Goal: Navigation & Orientation: Find specific page/section

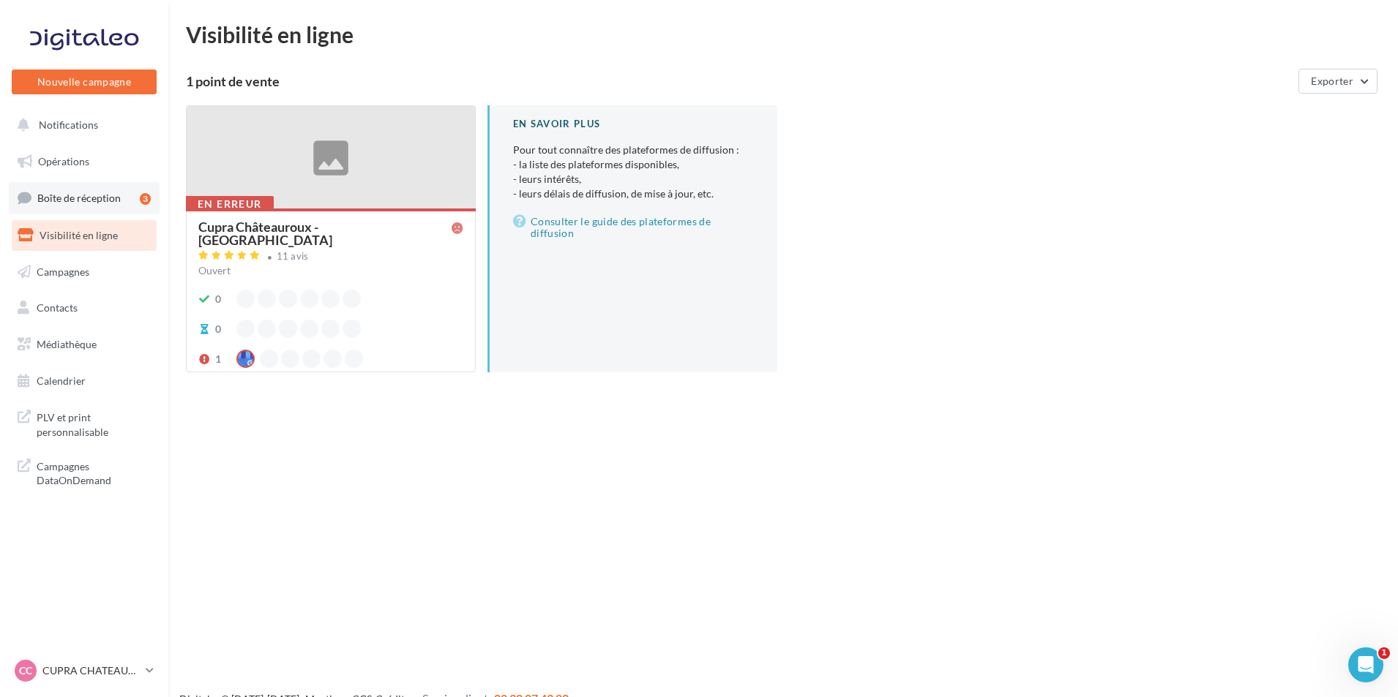
click at [116, 205] on link "Boîte de réception 3" at bounding box center [84, 197] width 151 height 31
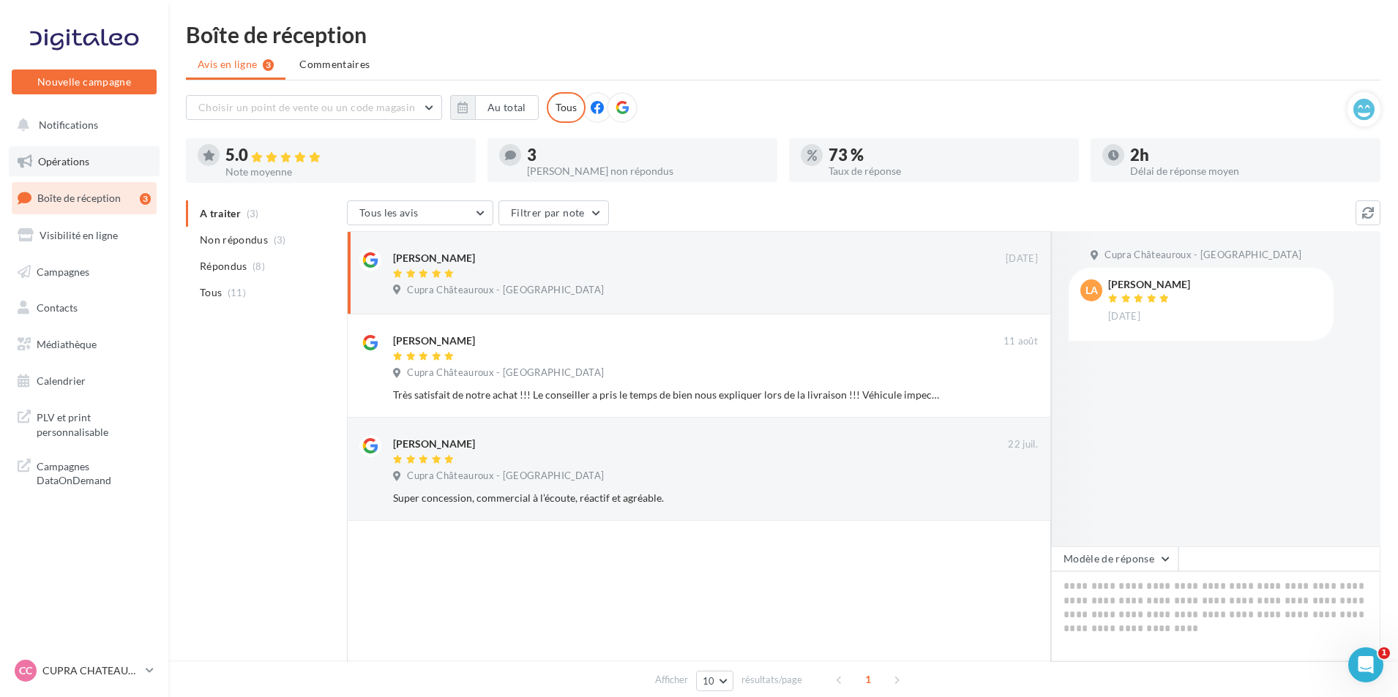
click at [113, 164] on link "Opérations" at bounding box center [84, 161] width 151 height 31
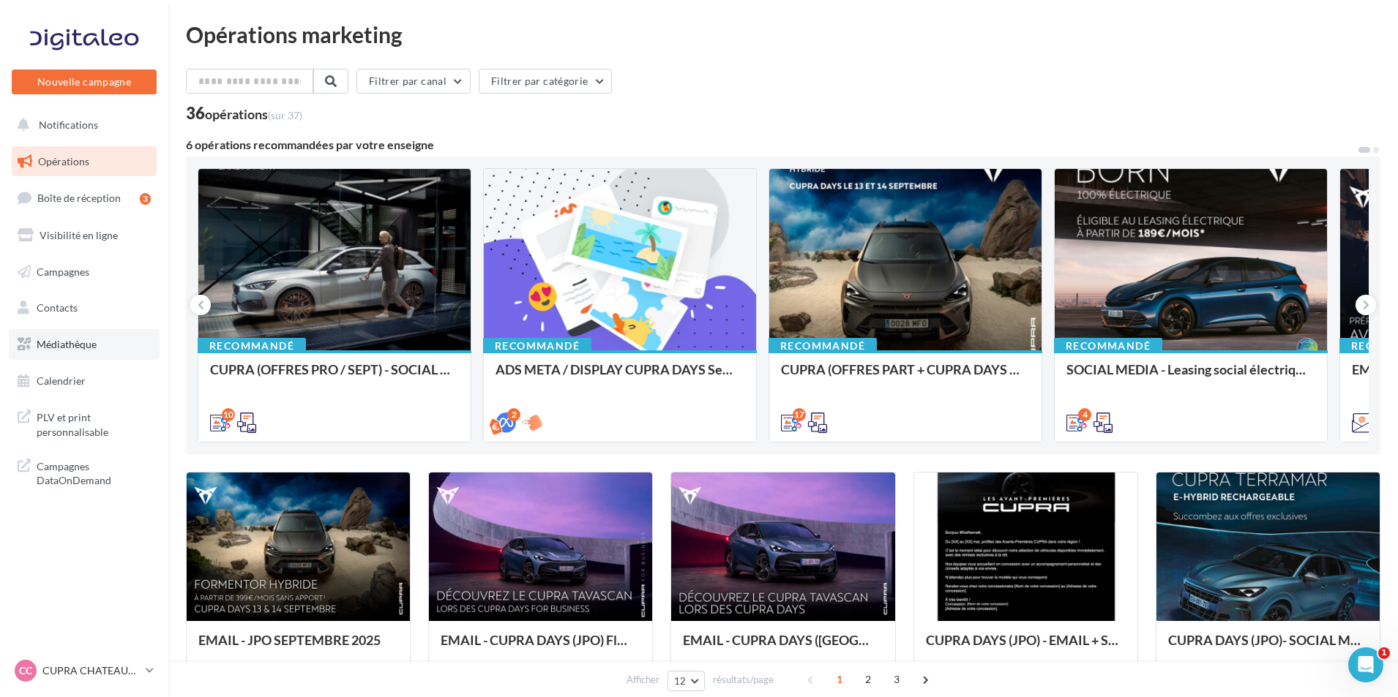
click at [131, 338] on link "Médiathèque" at bounding box center [84, 344] width 151 height 31
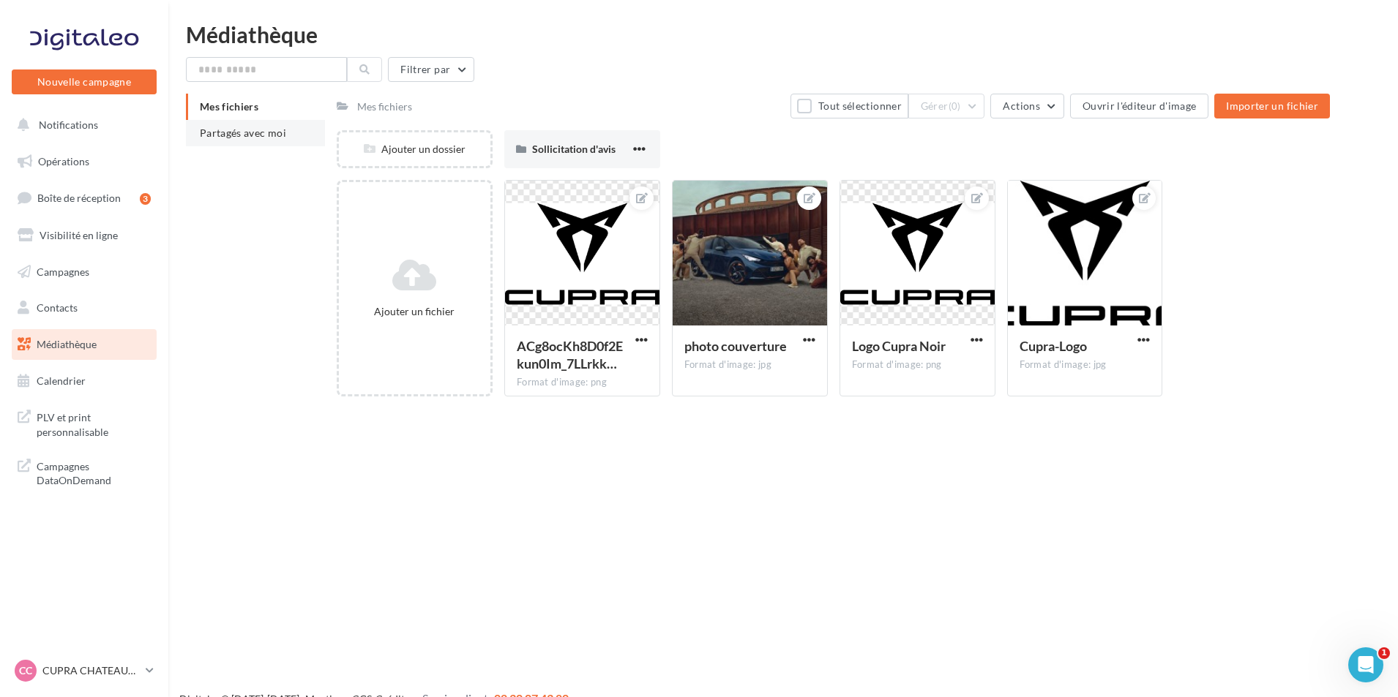
click at [277, 131] on span "Partagés avec moi" at bounding box center [243, 133] width 86 height 12
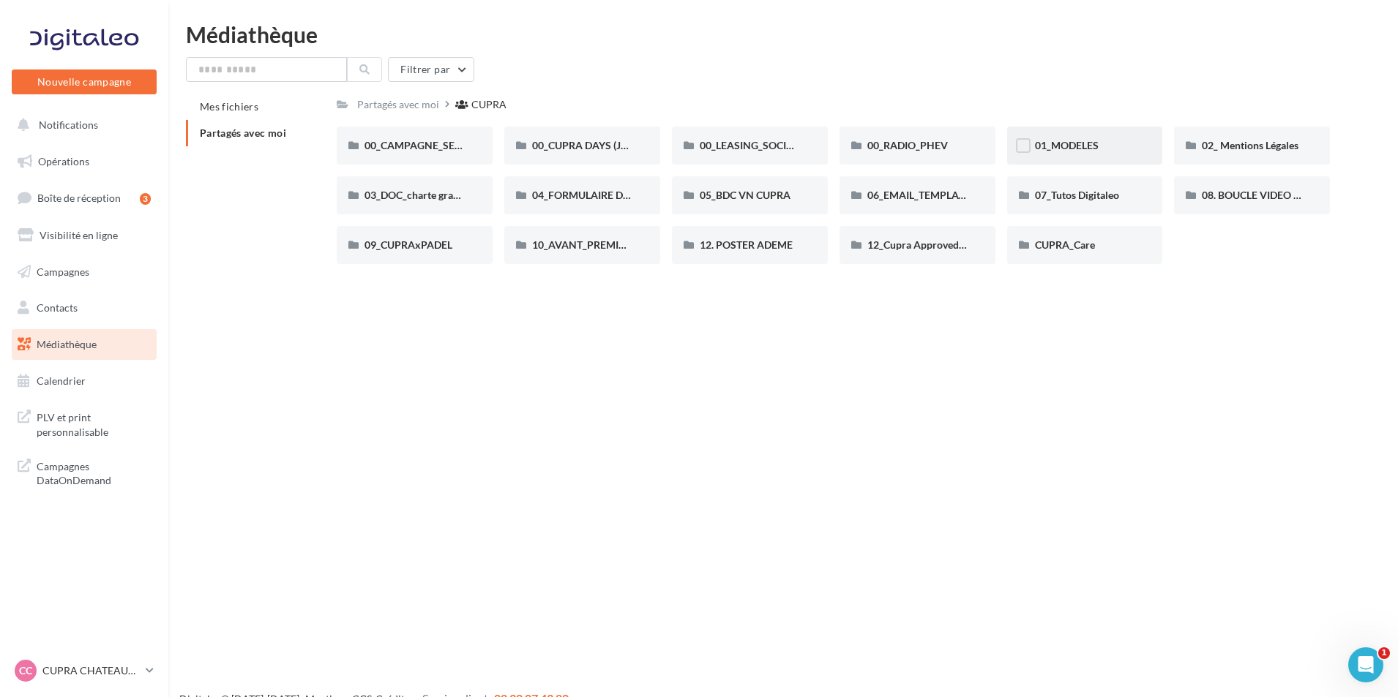
click at [1111, 150] on div "01_MODELES" at bounding box center [1085, 145] width 100 height 15
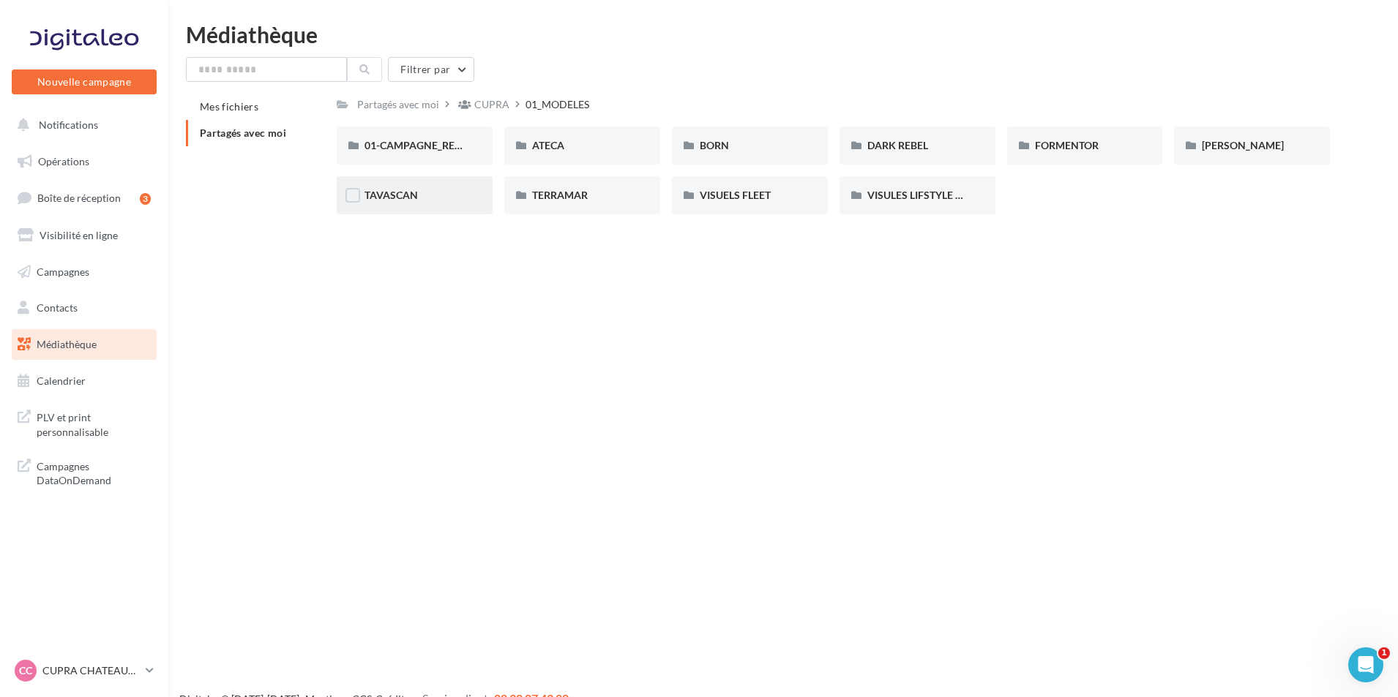
click at [462, 203] on div "TAVASCAN" at bounding box center [415, 195] width 156 height 38
click at [442, 138] on div "01-CAMPAGNE_RED_THREAD" at bounding box center [415, 146] width 156 height 38
click at [438, 142] on span "01-CAMPAGNE_RED_THREAD" at bounding box center [435, 145] width 143 height 12
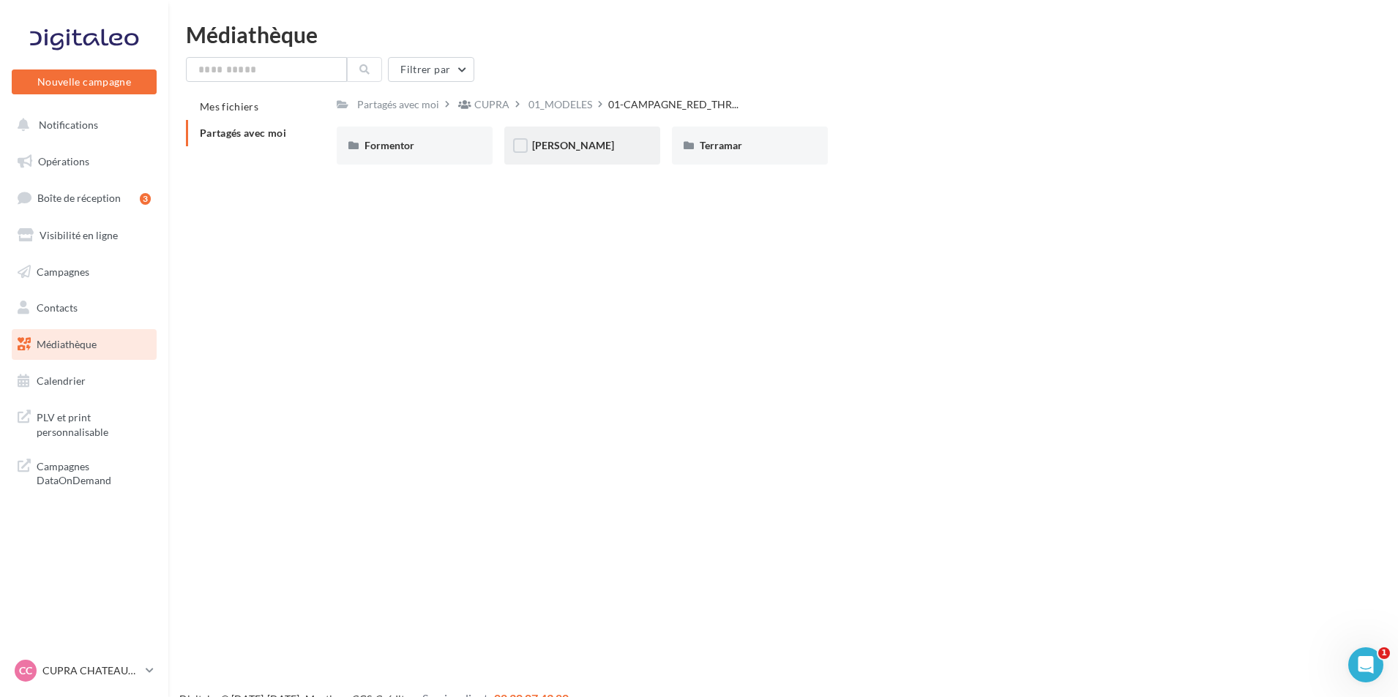
click at [617, 156] on div "Leon" at bounding box center [582, 146] width 156 height 38
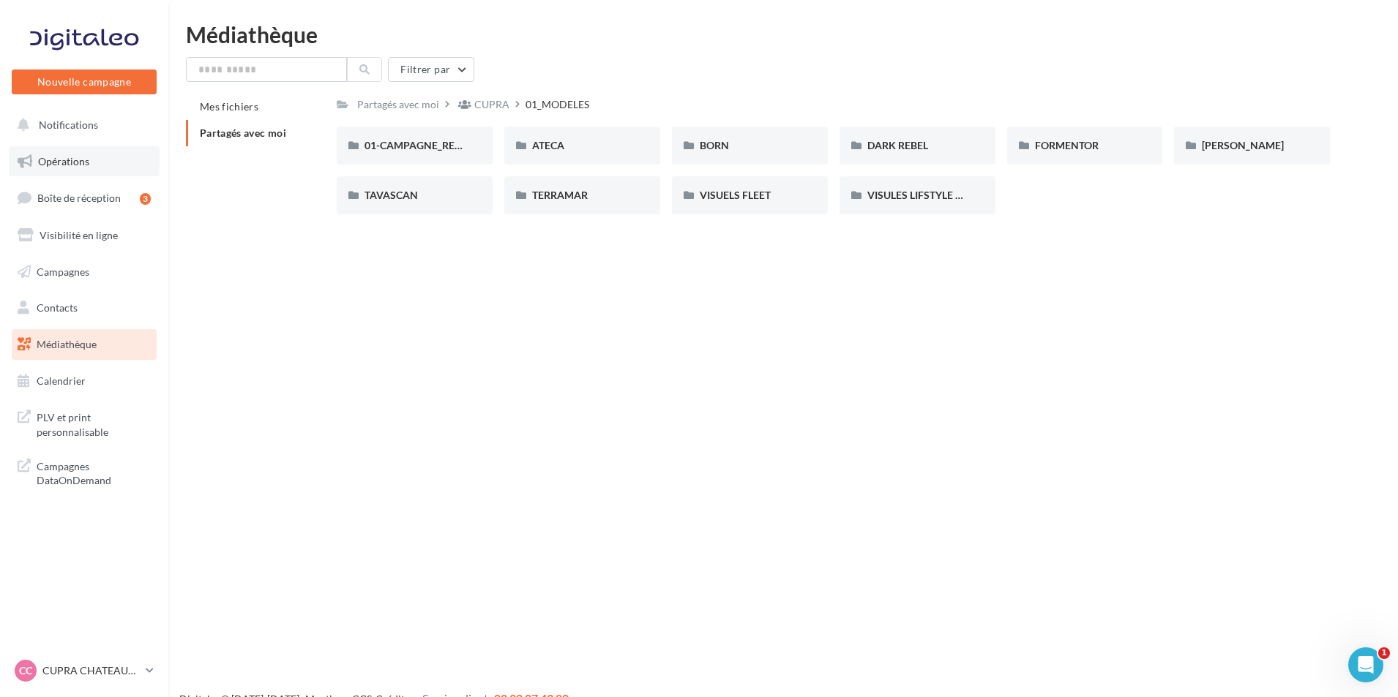
click at [109, 162] on link "Opérations" at bounding box center [84, 161] width 151 height 31
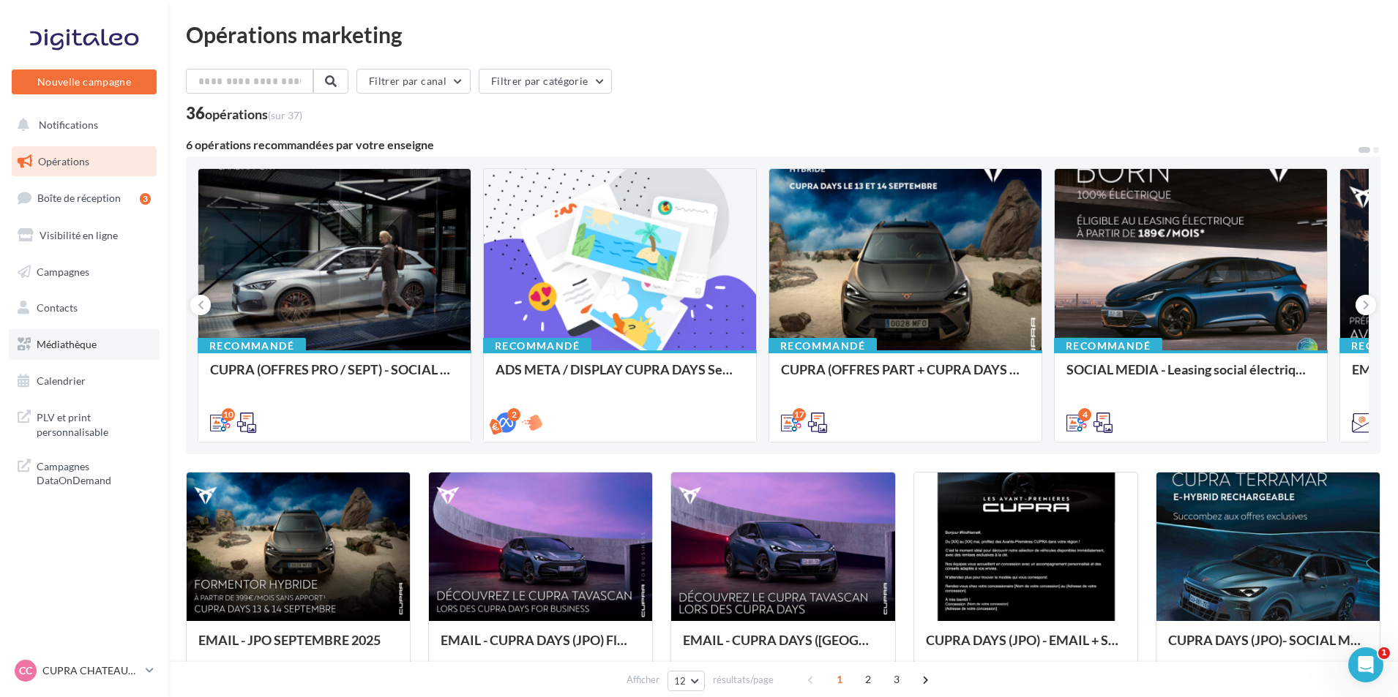
click at [100, 350] on link "Médiathèque" at bounding box center [84, 344] width 151 height 31
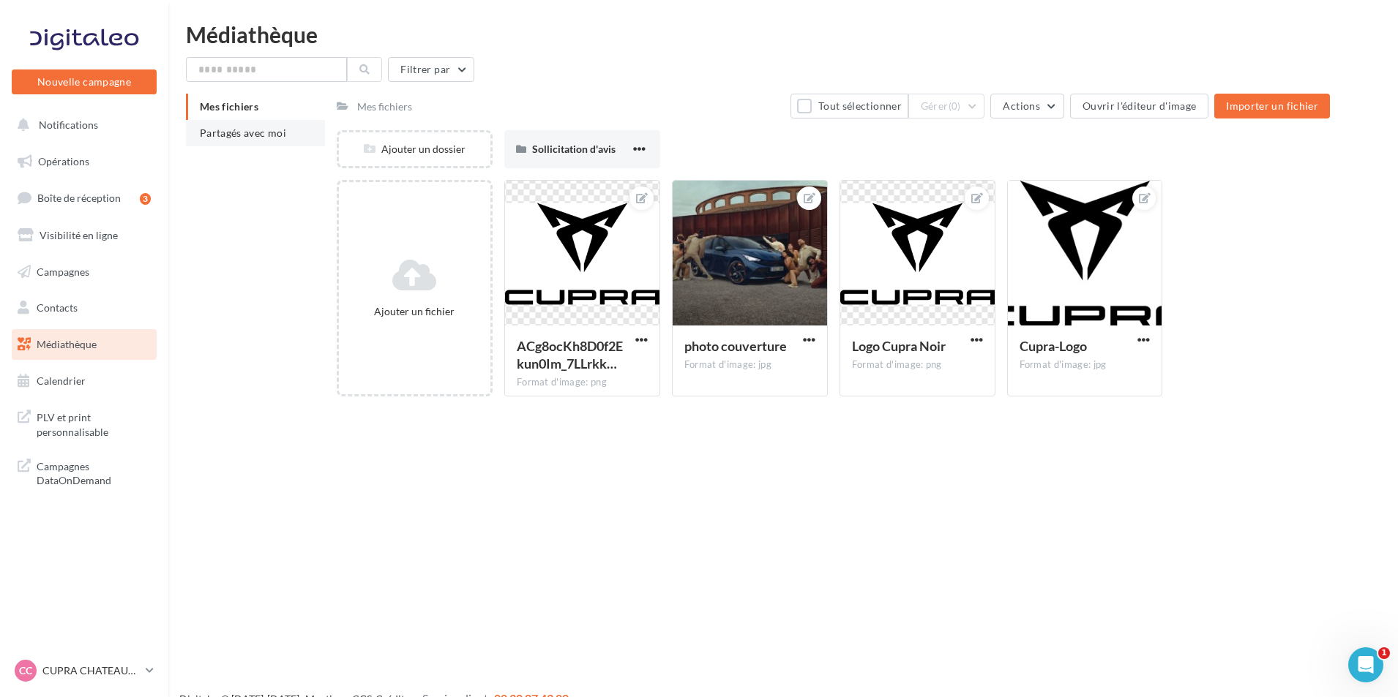
click at [230, 143] on li "Partagés avec moi" at bounding box center [255, 133] width 139 height 26
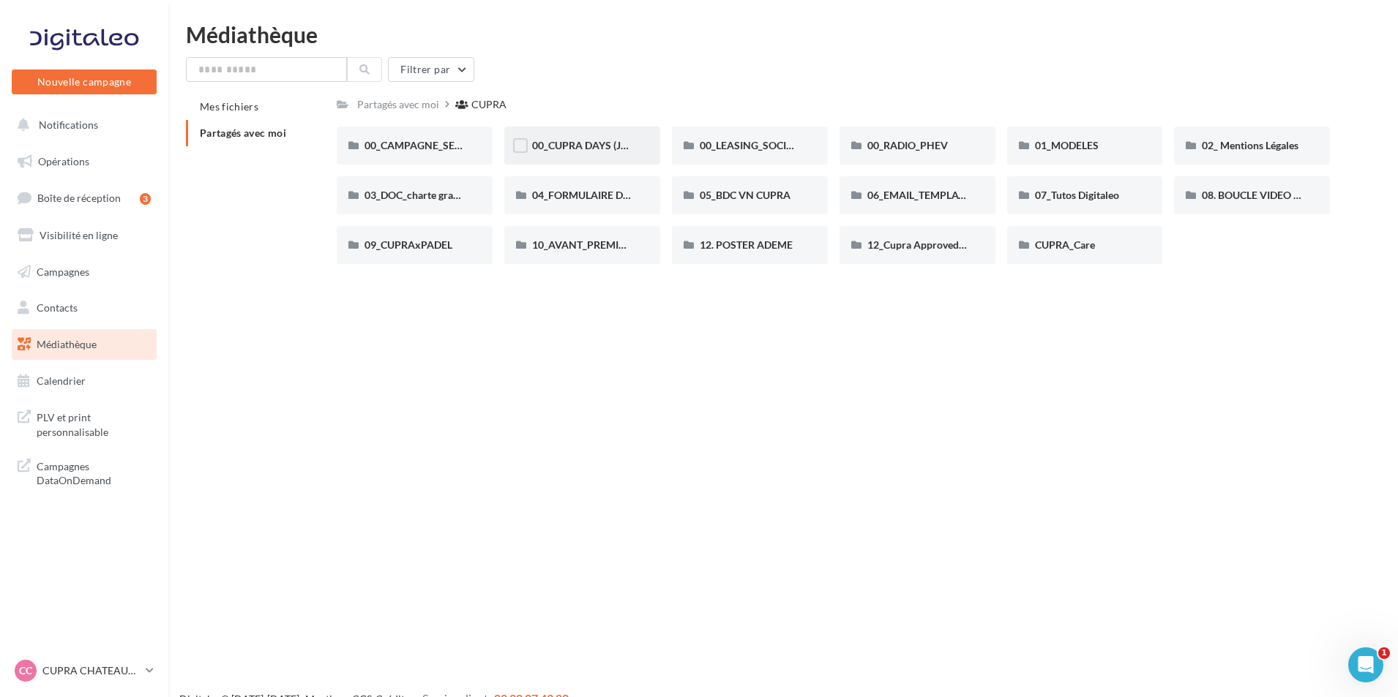
click at [621, 154] on div "00_CUPRA DAYS (JPO)" at bounding box center [582, 146] width 156 height 38
click at [729, 151] on span "00_LEASING_SOCIAL_ÉLECTRIQUE" at bounding box center [780, 145] width 163 height 12
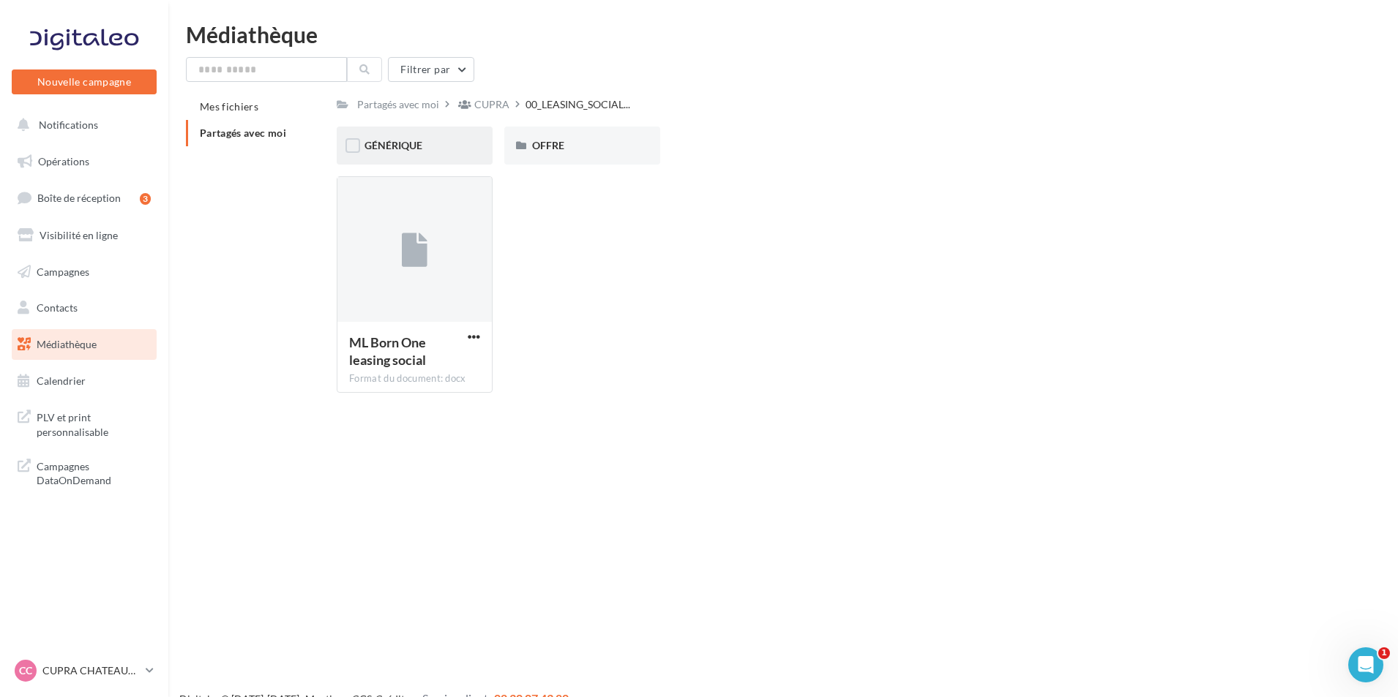
click at [478, 148] on div "GÉNÉRIQUE" at bounding box center [415, 146] width 156 height 38
click at [553, 149] on span "OFFRE" at bounding box center [548, 145] width 32 height 12
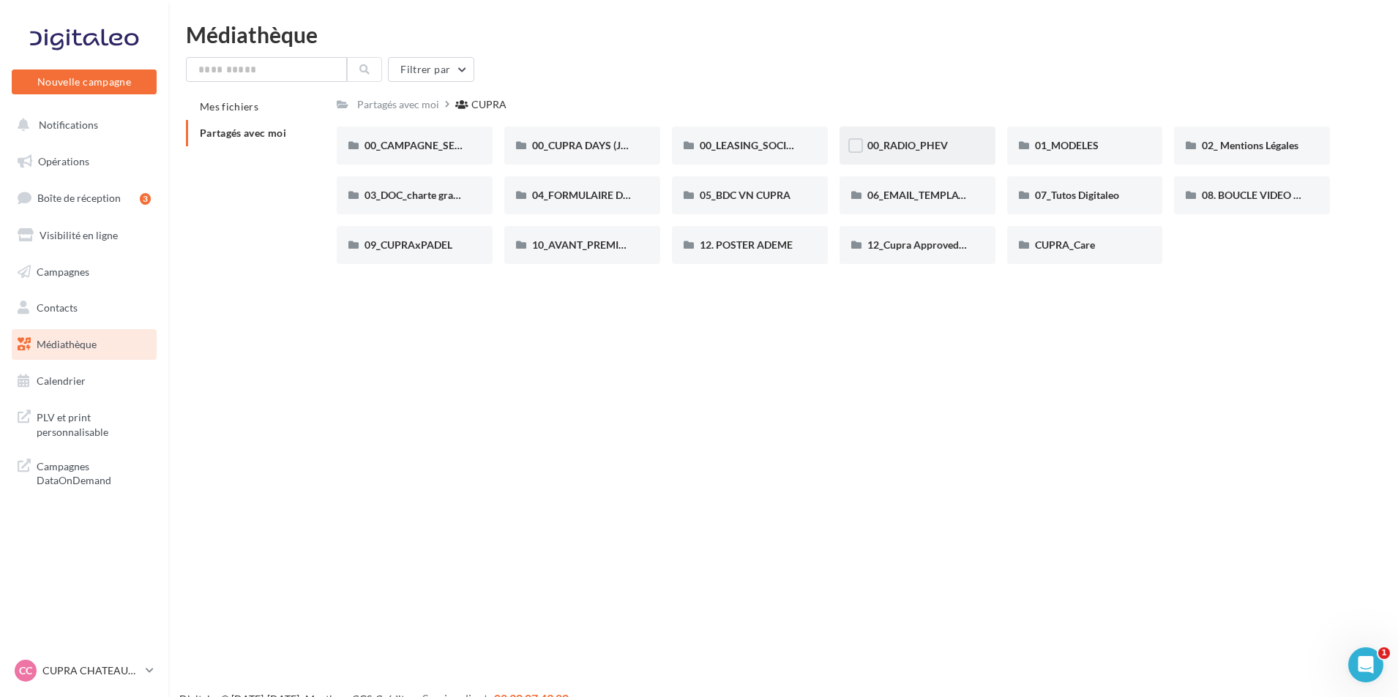
click at [904, 154] on div "00_RADIO_PHEV" at bounding box center [917, 146] width 156 height 38
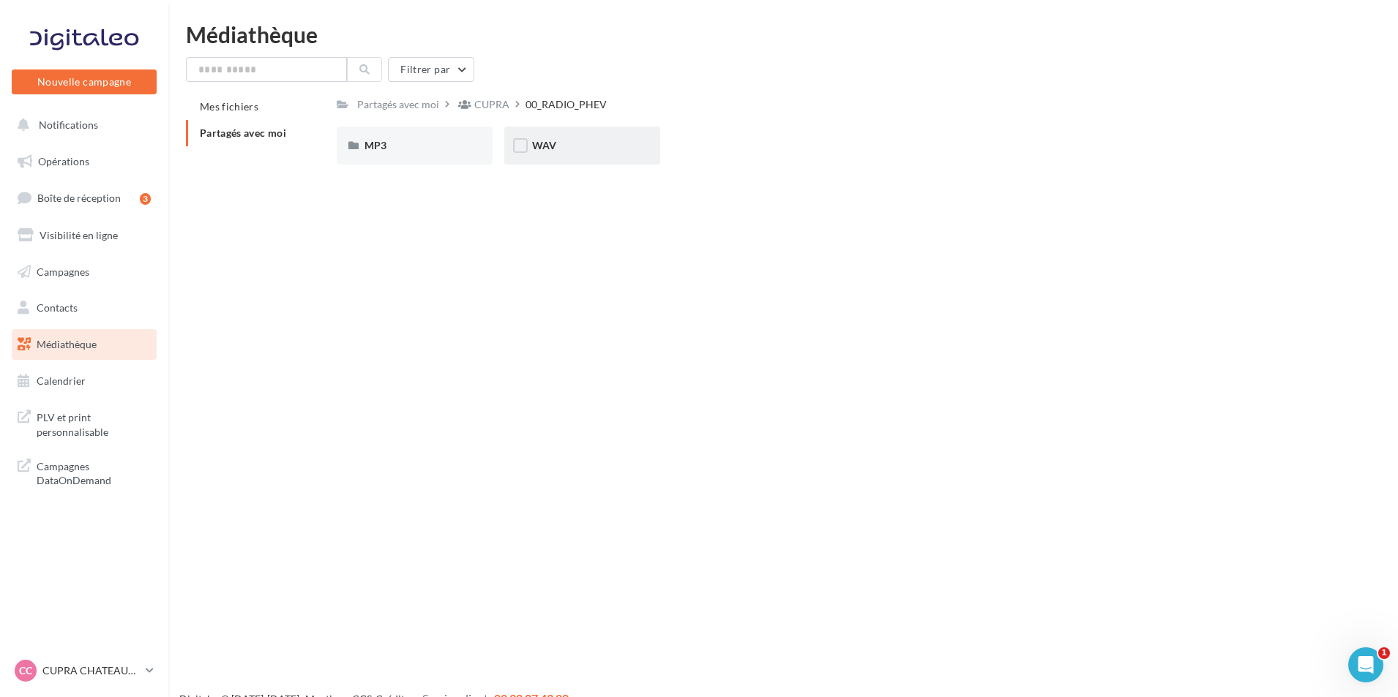
click at [591, 144] on div "WAV" at bounding box center [582, 145] width 100 height 15
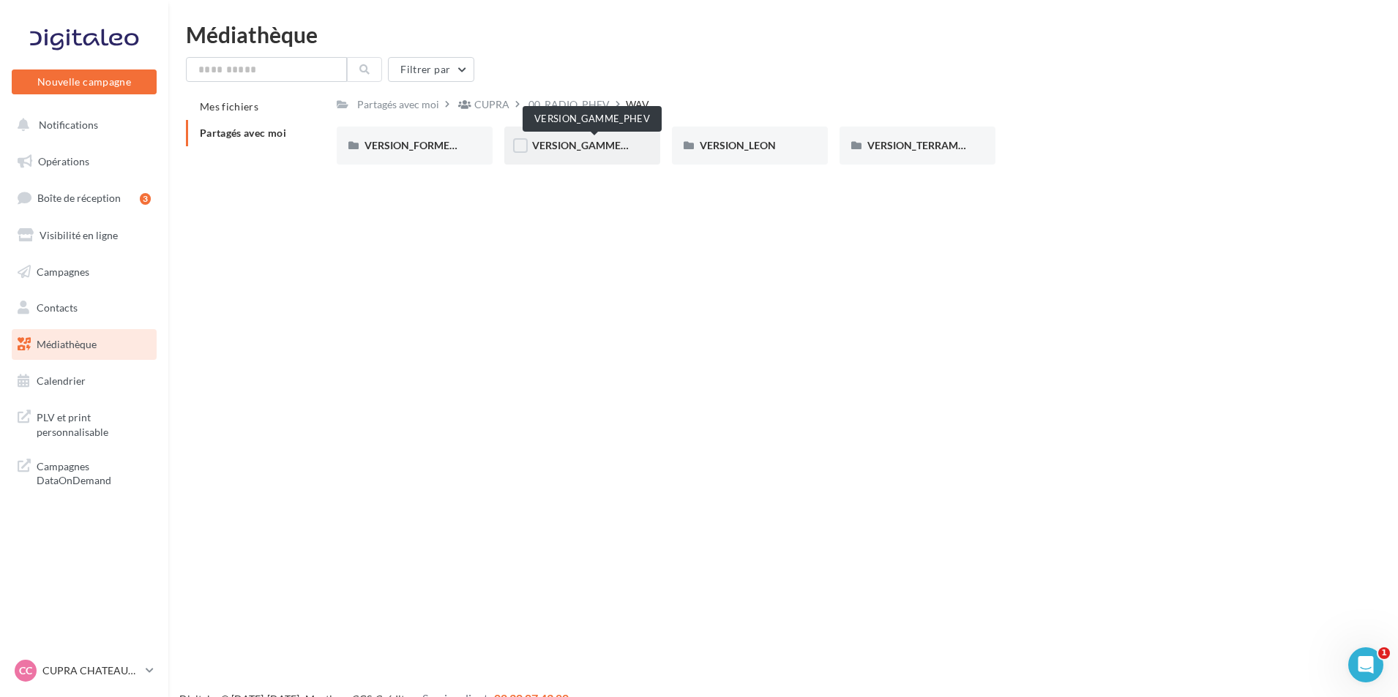
click at [567, 146] on span "VERSION_GAMME_PHEV" at bounding box center [592, 145] width 121 height 12
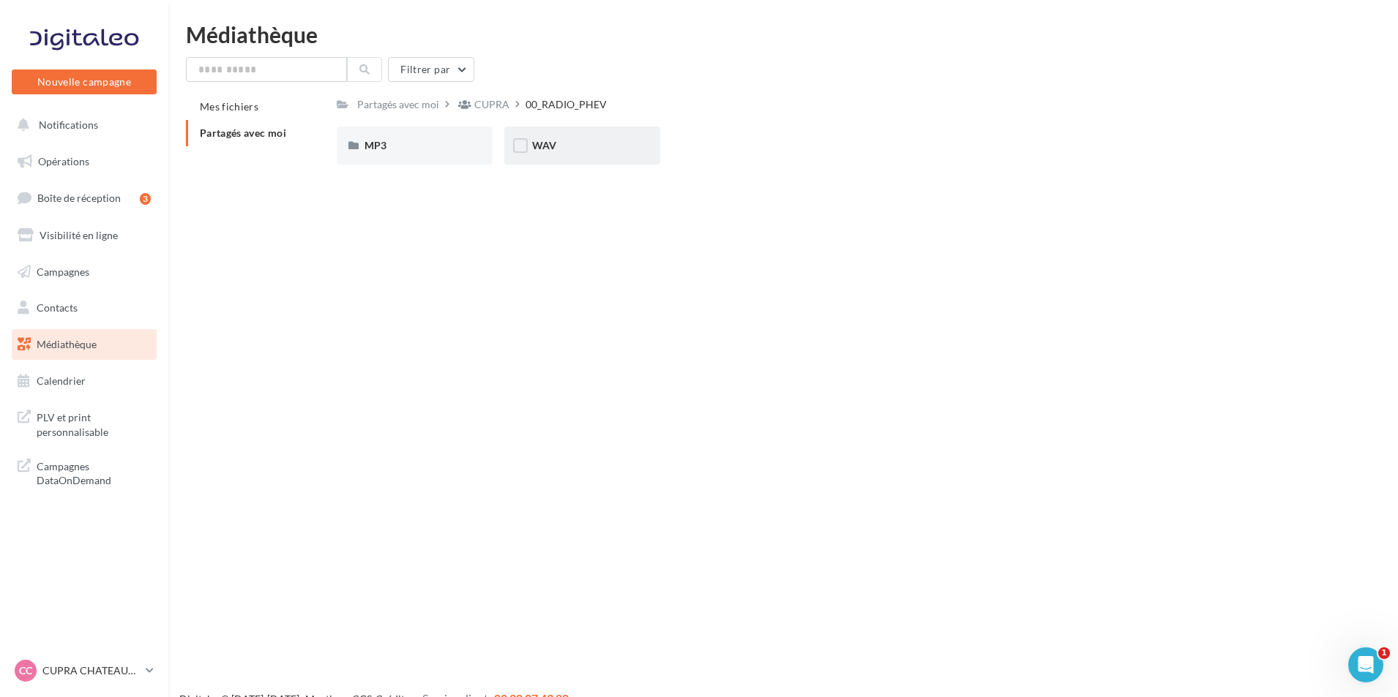
click at [557, 149] on div "WAV" at bounding box center [582, 145] width 100 height 15
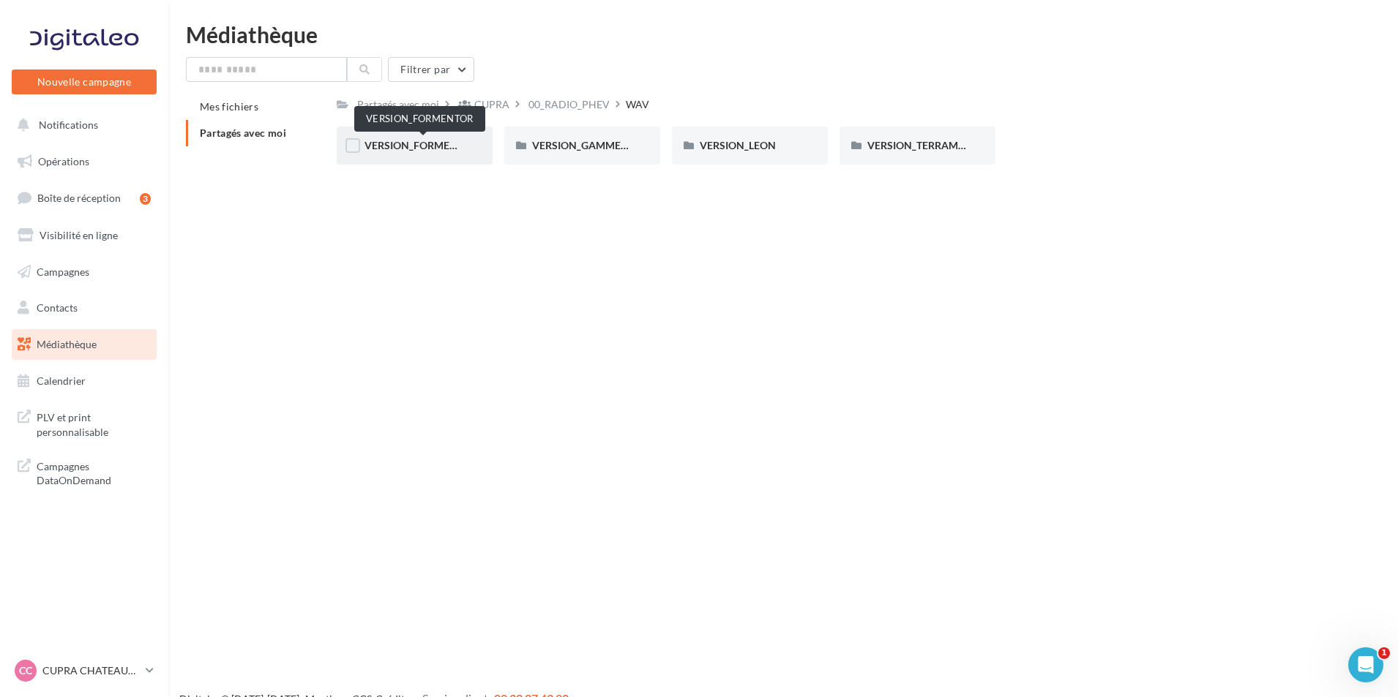
click at [448, 151] on span "VERSION_FORMENTOR" at bounding box center [420, 145] width 113 height 12
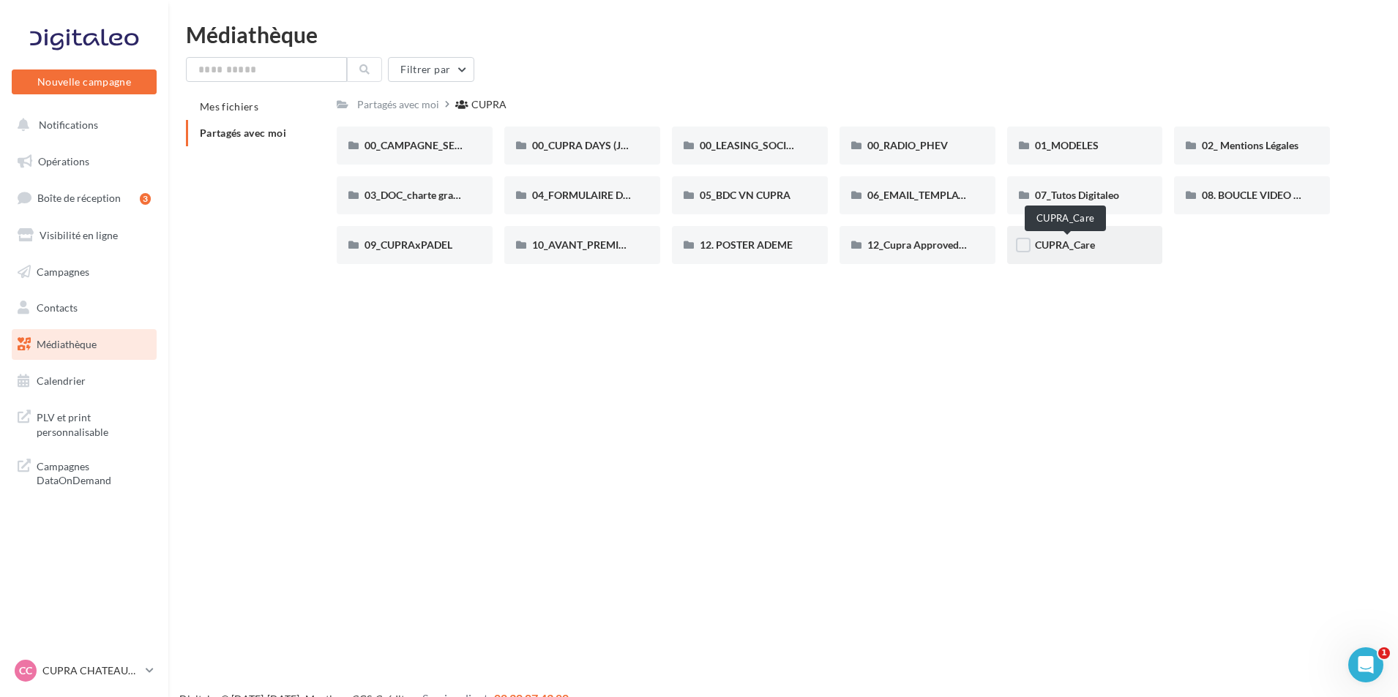
click at [1084, 245] on span "CUPRA_Care" at bounding box center [1065, 245] width 60 height 12
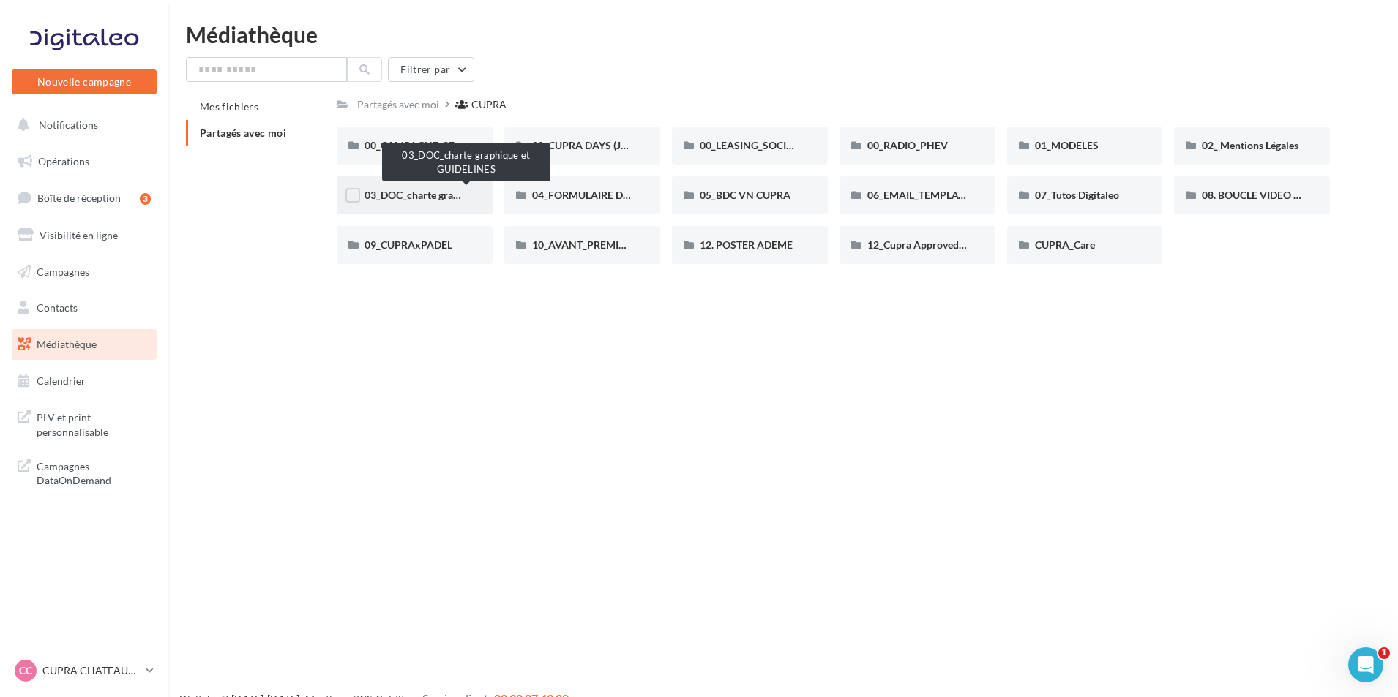
click at [389, 193] on span "03_DOC_charte graphique et GUIDELINES" at bounding box center [460, 195] width 192 height 12
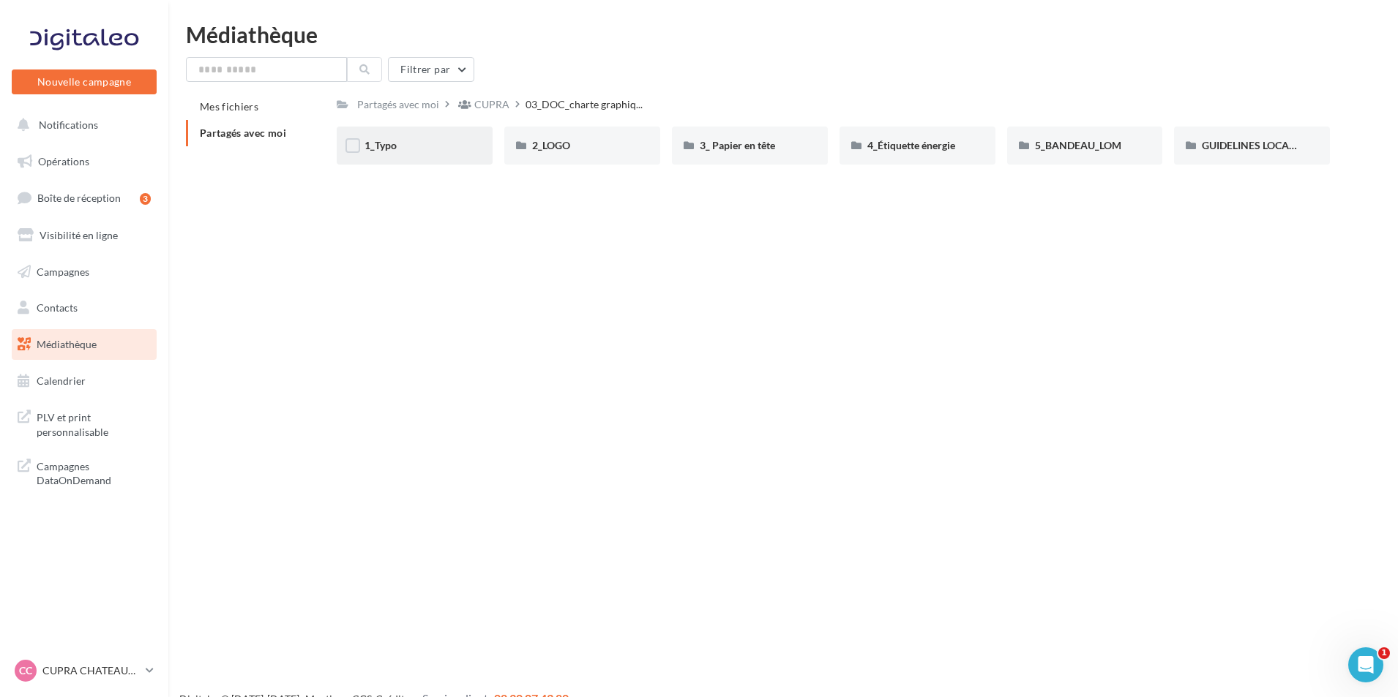
click at [450, 152] on div "1_Typo" at bounding box center [414, 145] width 100 height 15
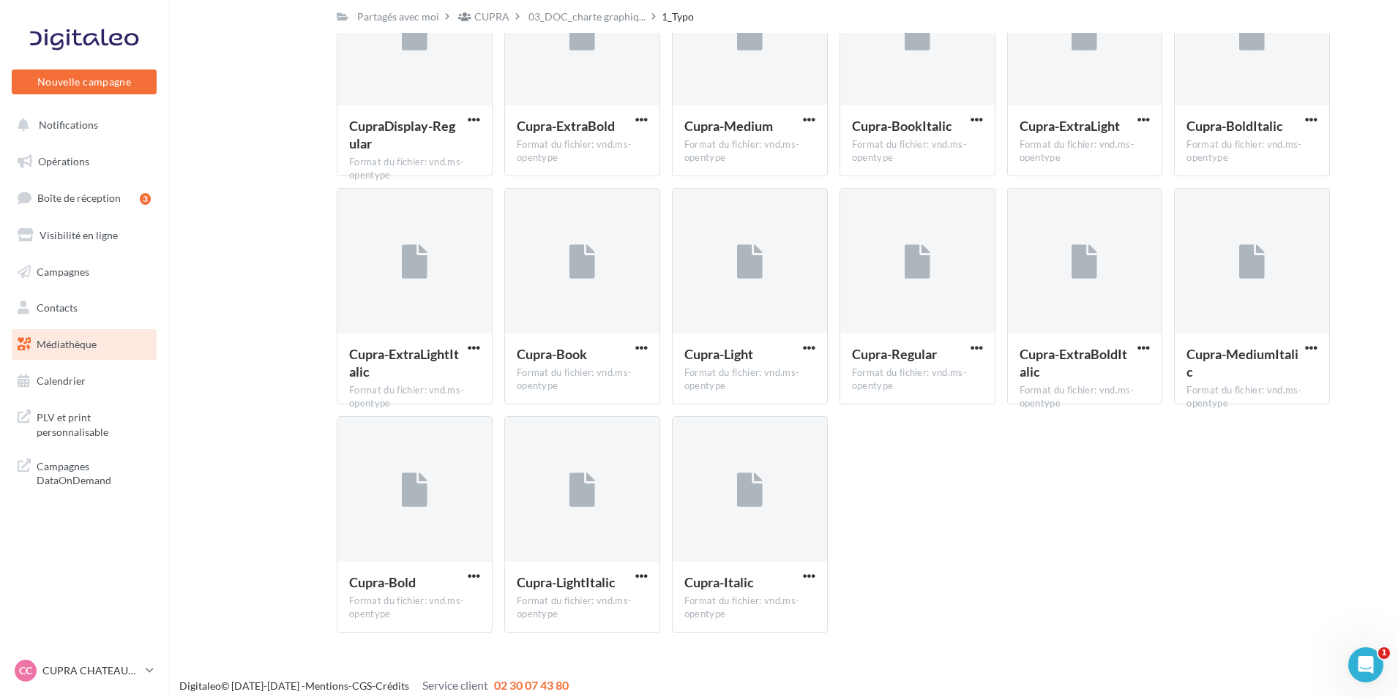
scroll to position [176, 0]
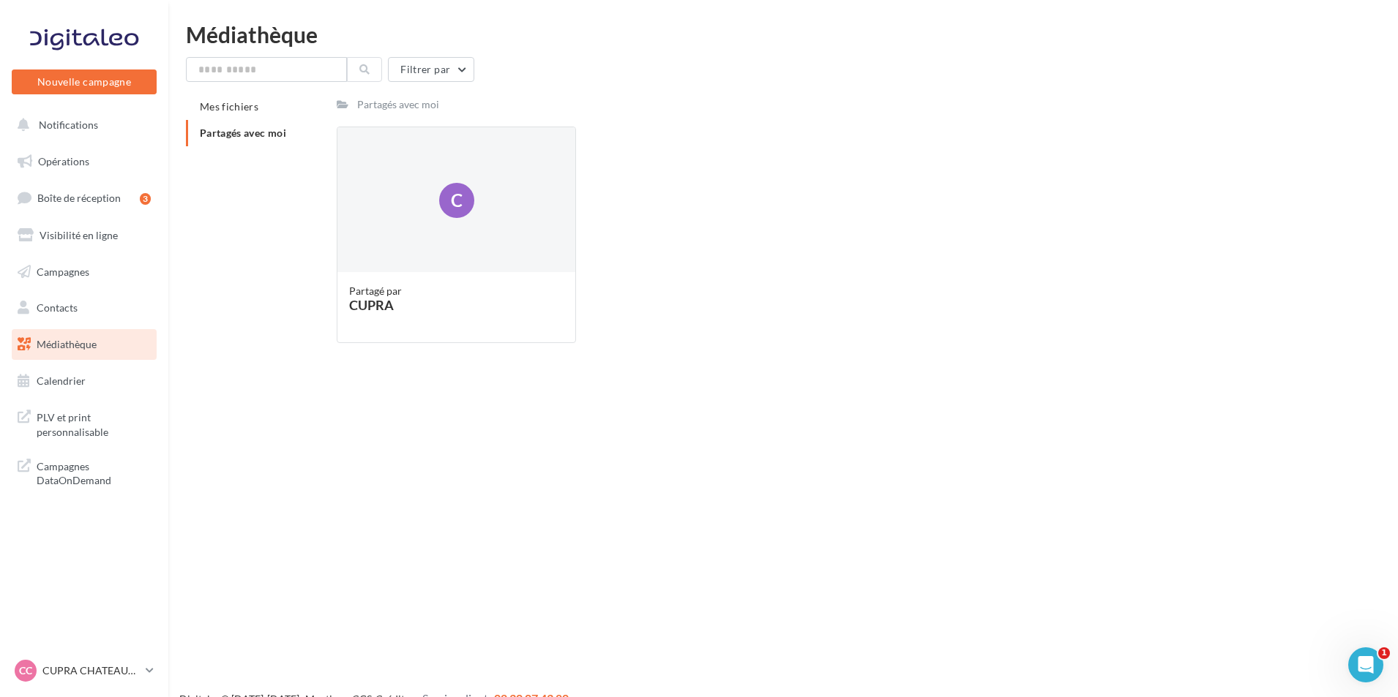
click at [259, 132] on span "Partagés avec moi" at bounding box center [243, 133] width 86 height 12
click at [476, 304] on div "CUPRA" at bounding box center [456, 305] width 214 height 13
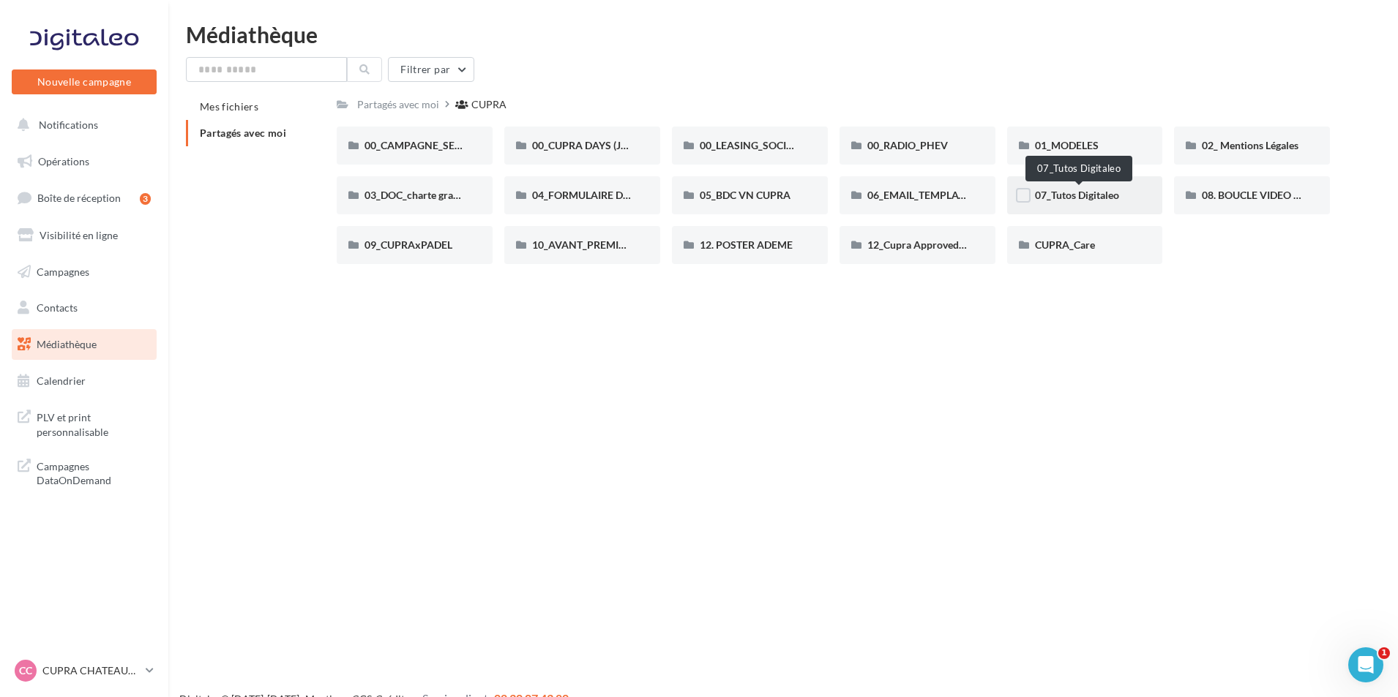
click at [1077, 195] on span "07_Tutos Digitaleo" at bounding box center [1077, 195] width 84 height 12
click at [457, 144] on span "00_CAMPAGNE_SEPTEMBRE" at bounding box center [432, 145] width 137 height 12
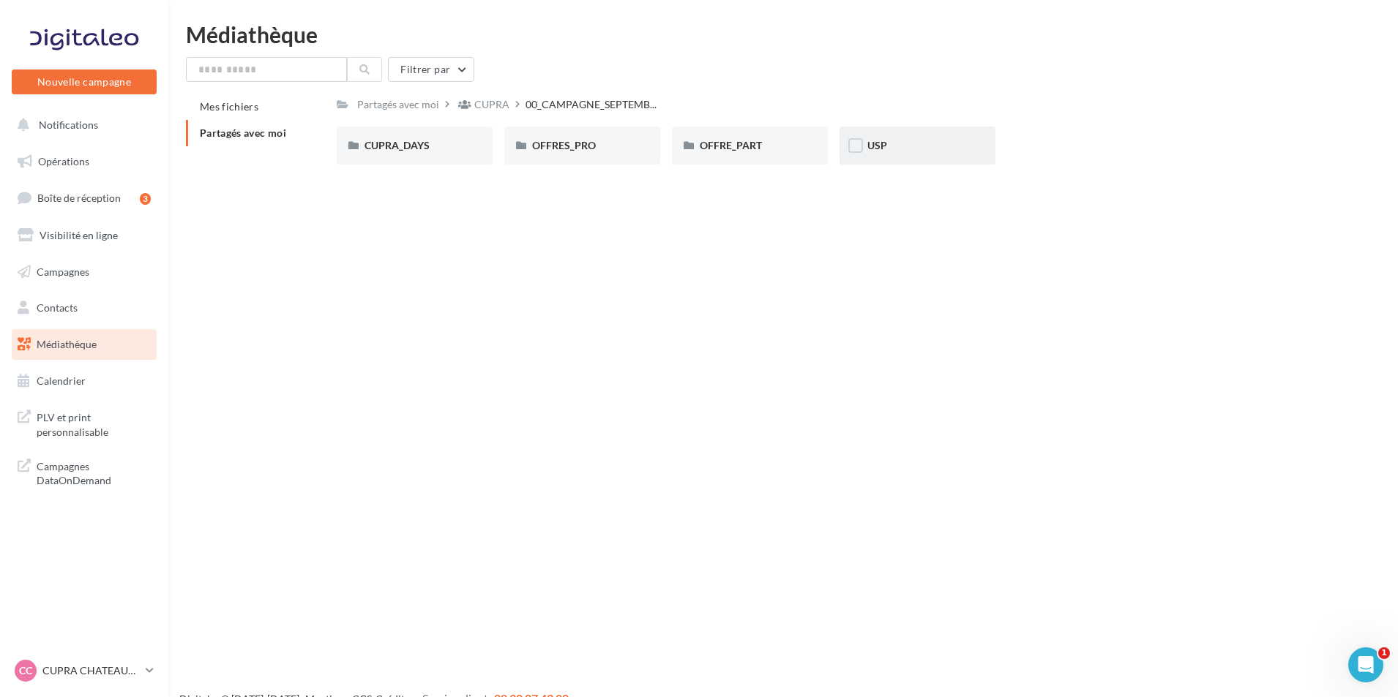
click at [884, 153] on div "USP" at bounding box center [917, 145] width 100 height 15
click at [729, 156] on div "OFFRE_PART" at bounding box center [750, 146] width 156 height 38
click at [599, 154] on div "FORMENTOR" at bounding box center [582, 146] width 156 height 38
click at [443, 154] on div "BORN" at bounding box center [415, 146] width 156 height 38
click at [764, 151] on div "[PERSON_NAME]" at bounding box center [749, 145] width 100 height 15
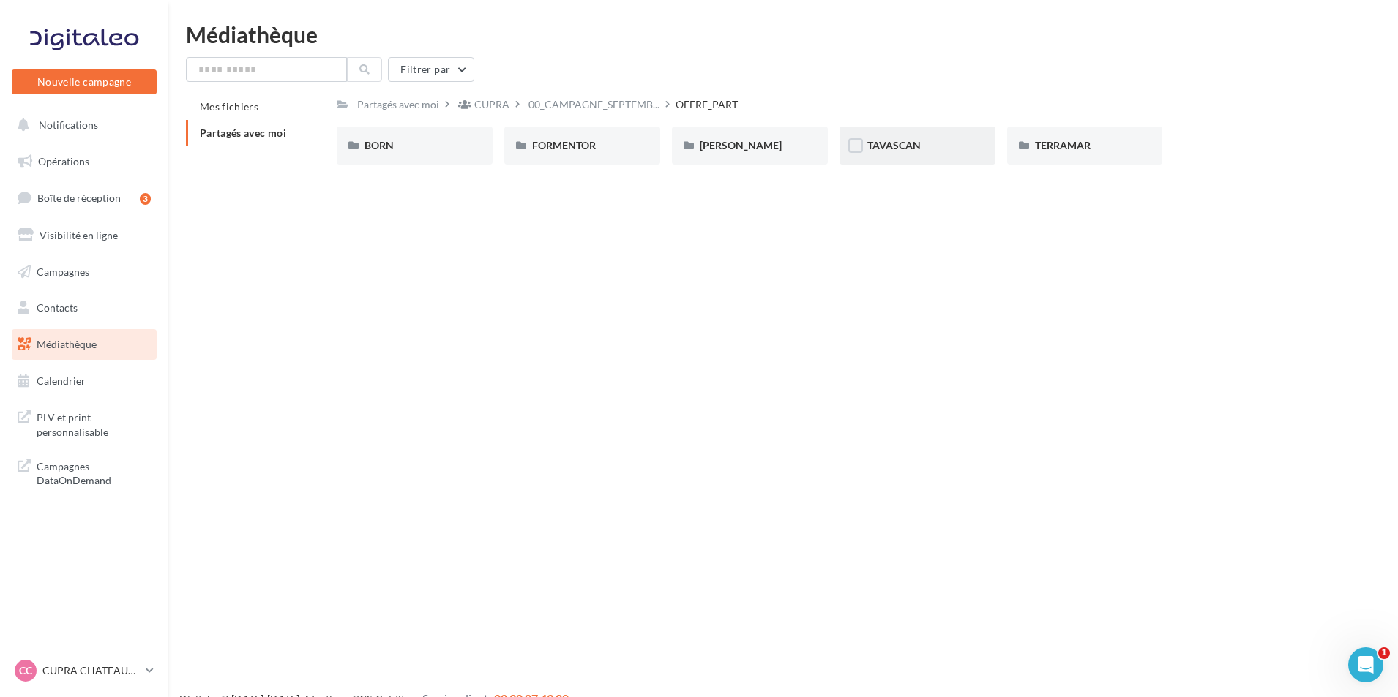
click at [924, 158] on div "TAVASCAN" at bounding box center [917, 146] width 156 height 38
click at [1097, 150] on div "TERRAMAR" at bounding box center [1085, 145] width 100 height 15
click at [647, 154] on div "OFFRES_PRO" at bounding box center [582, 146] width 156 height 38
click at [482, 151] on div "BORN" at bounding box center [415, 146] width 156 height 38
click at [546, 152] on div "FORMENTOR" at bounding box center [582, 145] width 100 height 15
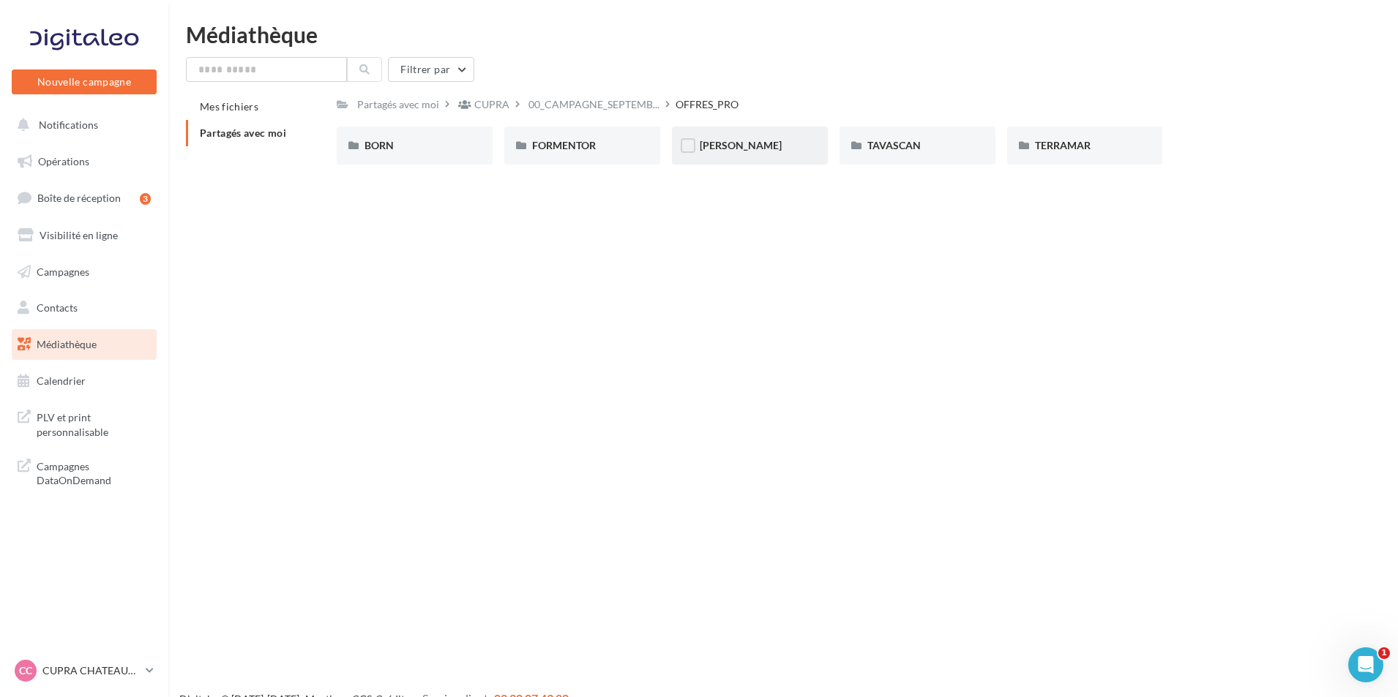
click at [774, 154] on div "[PERSON_NAME]" at bounding box center [750, 146] width 156 height 38
click at [961, 158] on div "TAVASCAN" at bounding box center [917, 146] width 156 height 38
click at [1075, 152] on div "TERRAMAR" at bounding box center [1085, 145] width 100 height 15
click at [102, 673] on p "CUPRA CHATEAUROUX" at bounding box center [90, 671] width 97 height 15
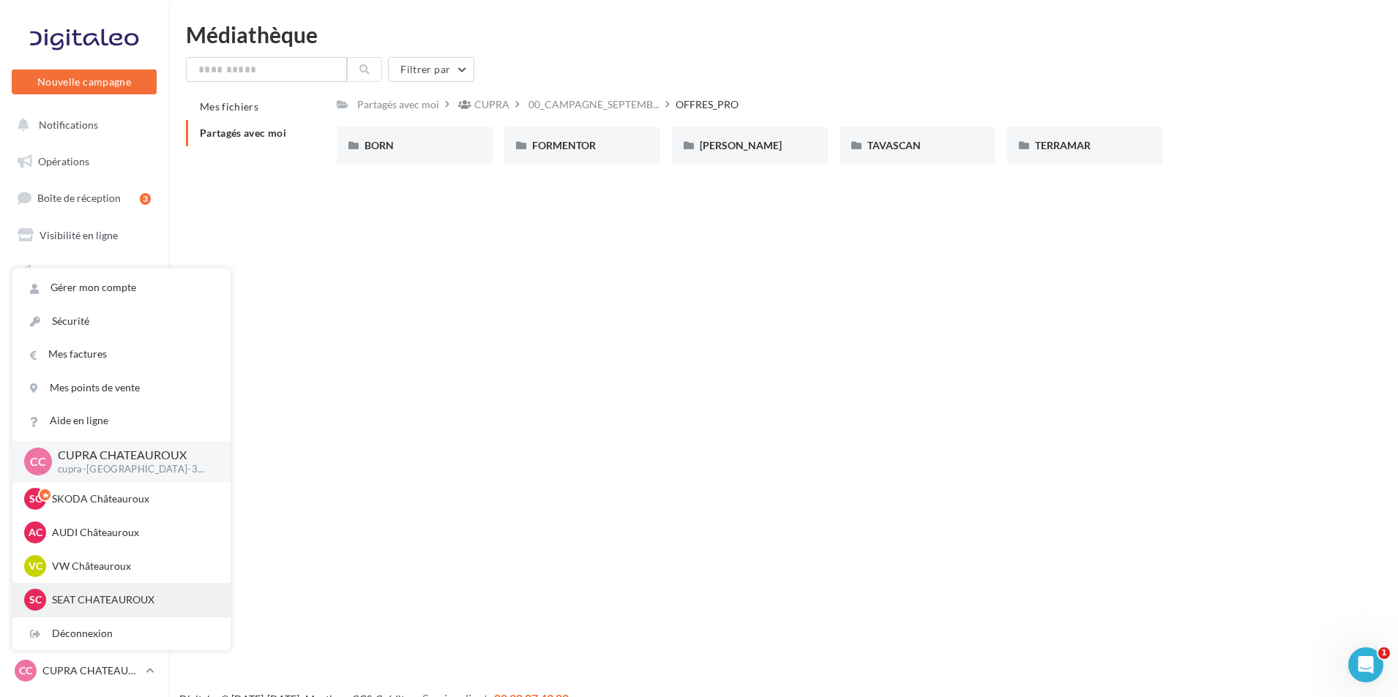
click at [143, 597] on p "SEAT CHATEAUROUX" at bounding box center [132, 600] width 161 height 15
